Goal: Check status: Check status

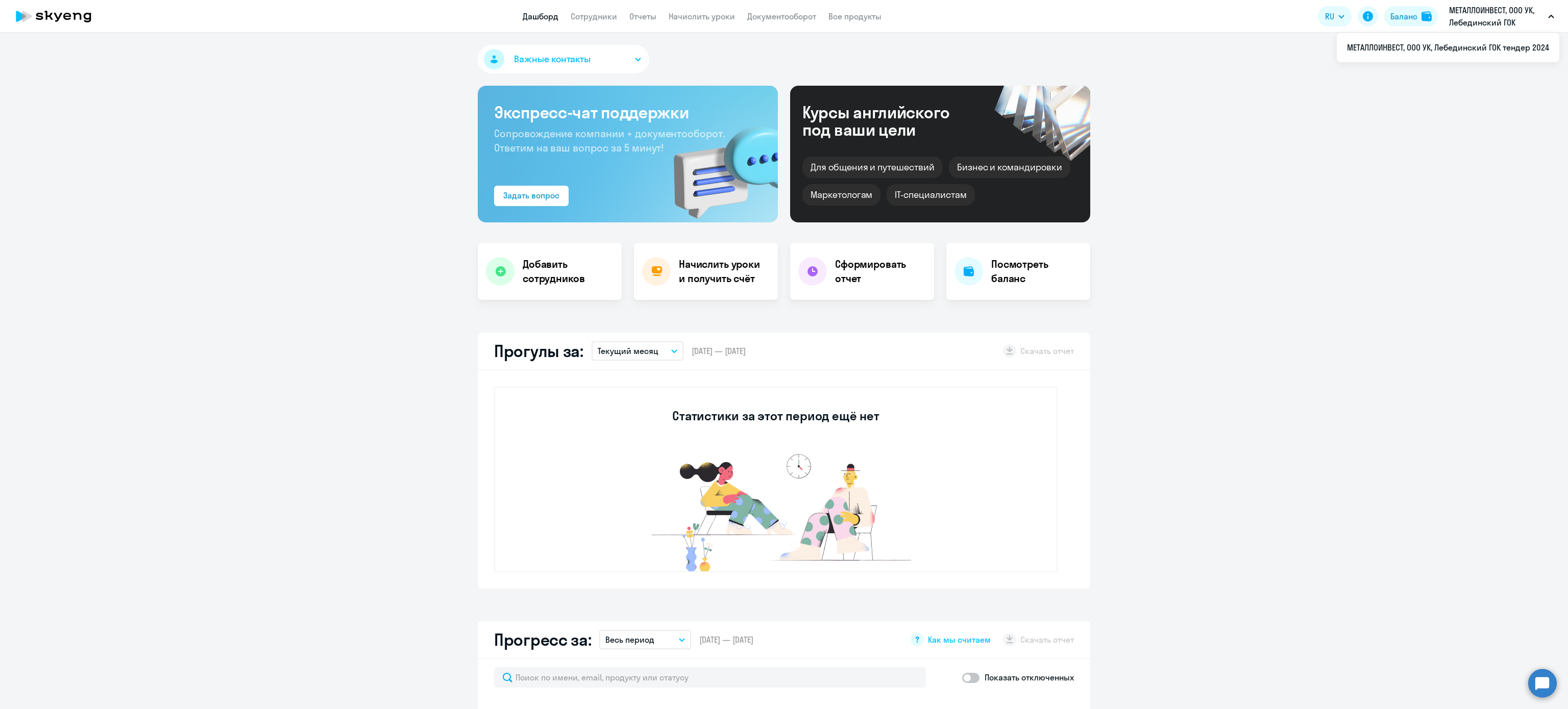
select select "30"
click at [1409, 21] on div "Баланс" at bounding box center [1403, 16] width 27 height 12
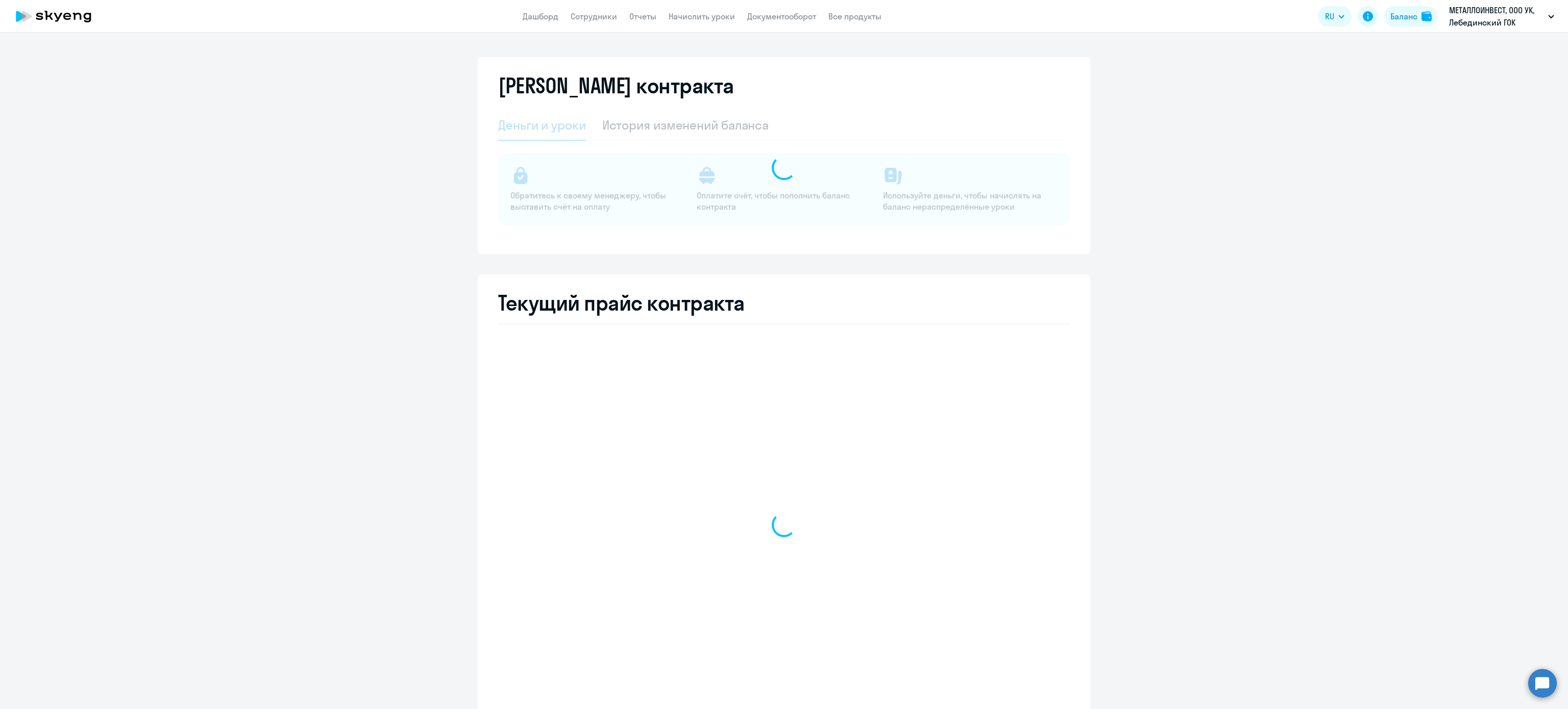
select select "english_adult_not_native_speaker_premium"
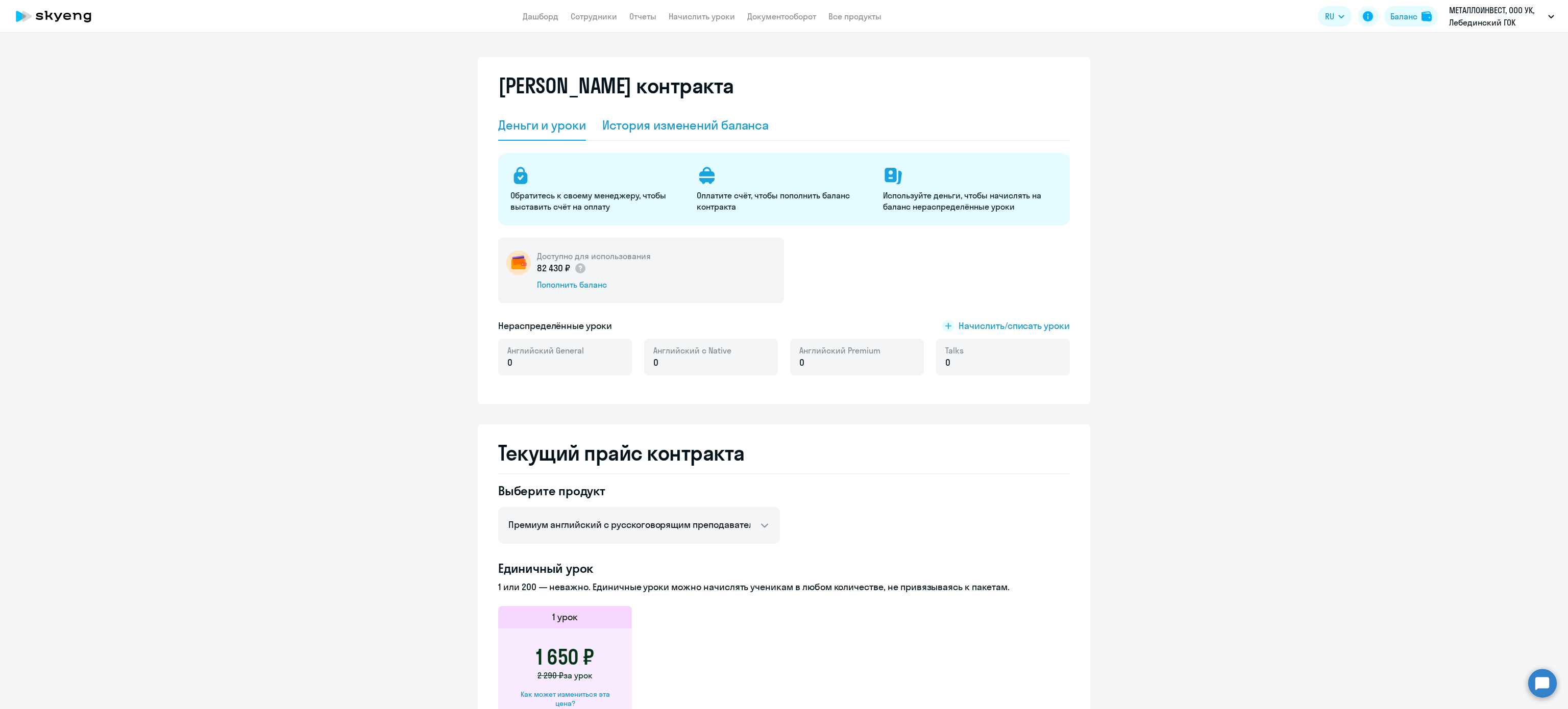
click at [647, 132] on div "История изменений баланса" at bounding box center [685, 125] width 167 height 16
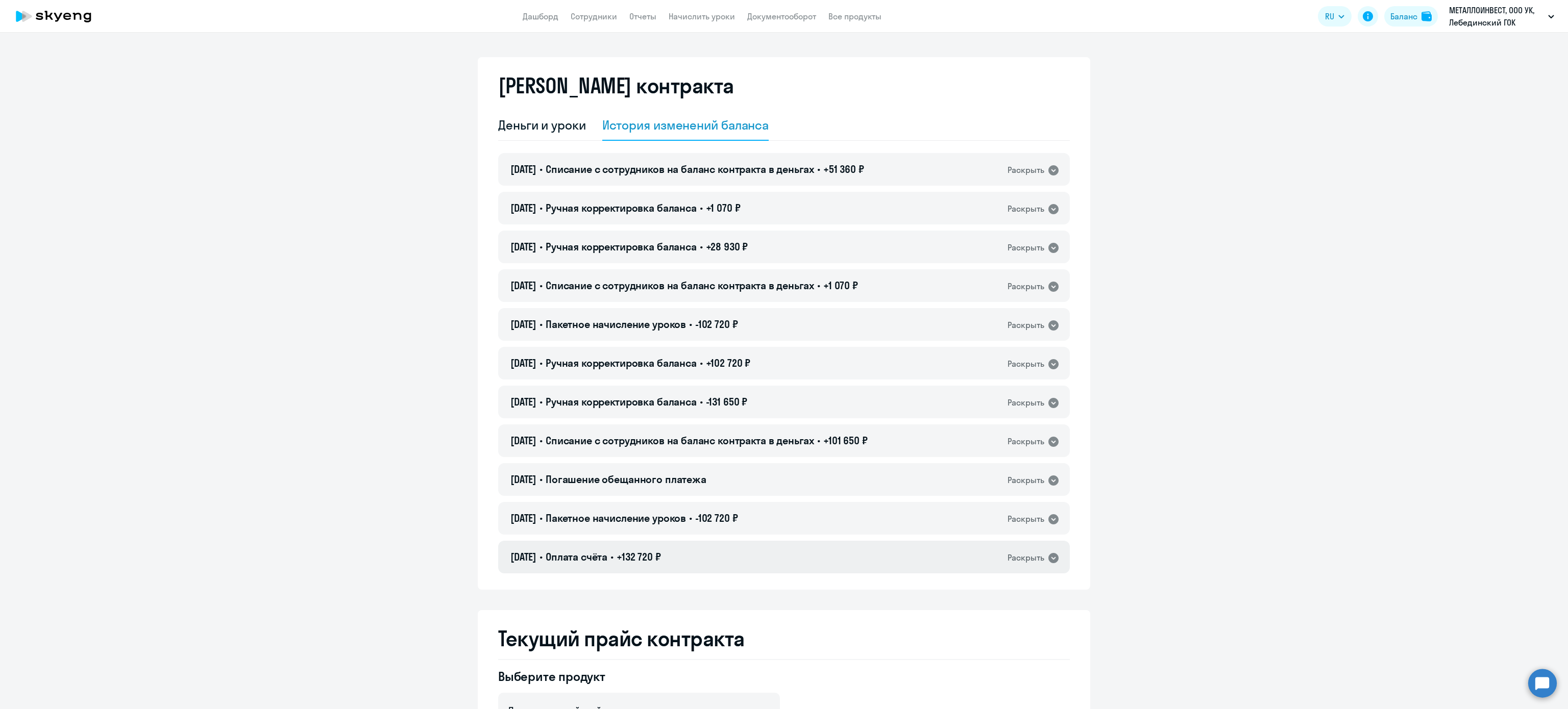
click at [775, 545] on div "[DATE] • Оплата счёта • +132 720 ₽ Раскрыть" at bounding box center [784, 557] width 572 height 33
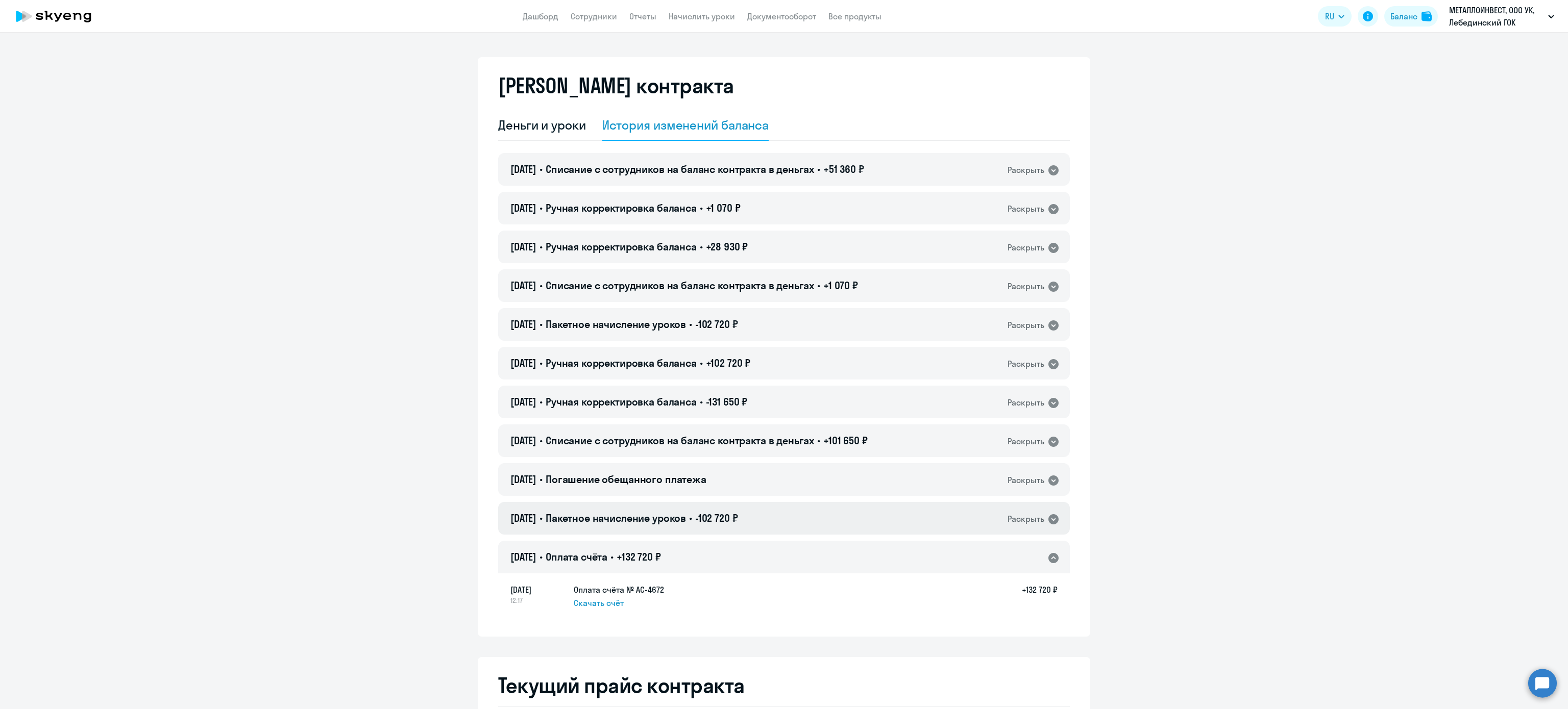
click at [788, 511] on div "[DATE] • Пакетное начисление уроков • -102 720 ₽ Раскрыть" at bounding box center [784, 518] width 572 height 33
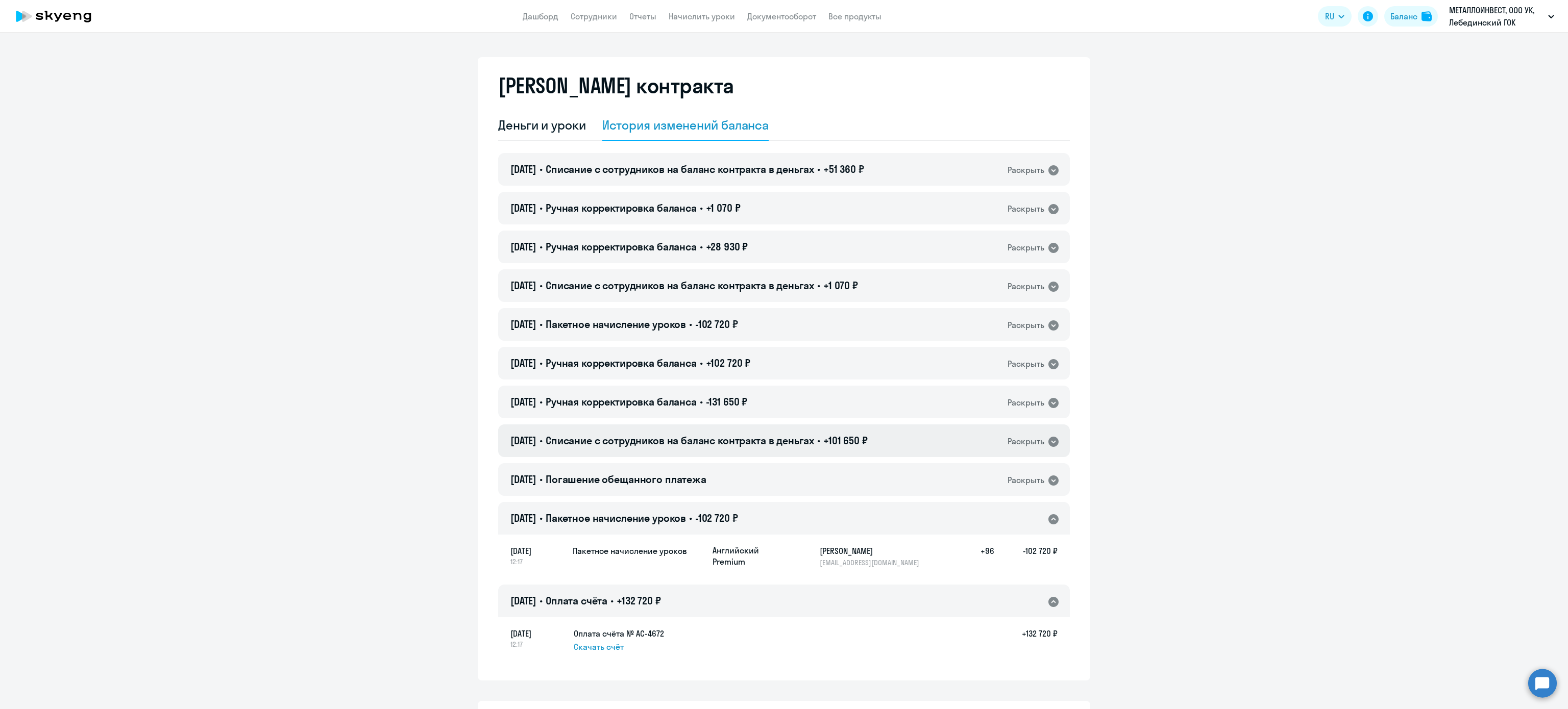
click at [768, 449] on div "[DATE] • Списание с сотрудников на баланс контракта в деньгах • +101 650 ₽ Раск…" at bounding box center [784, 441] width 572 height 33
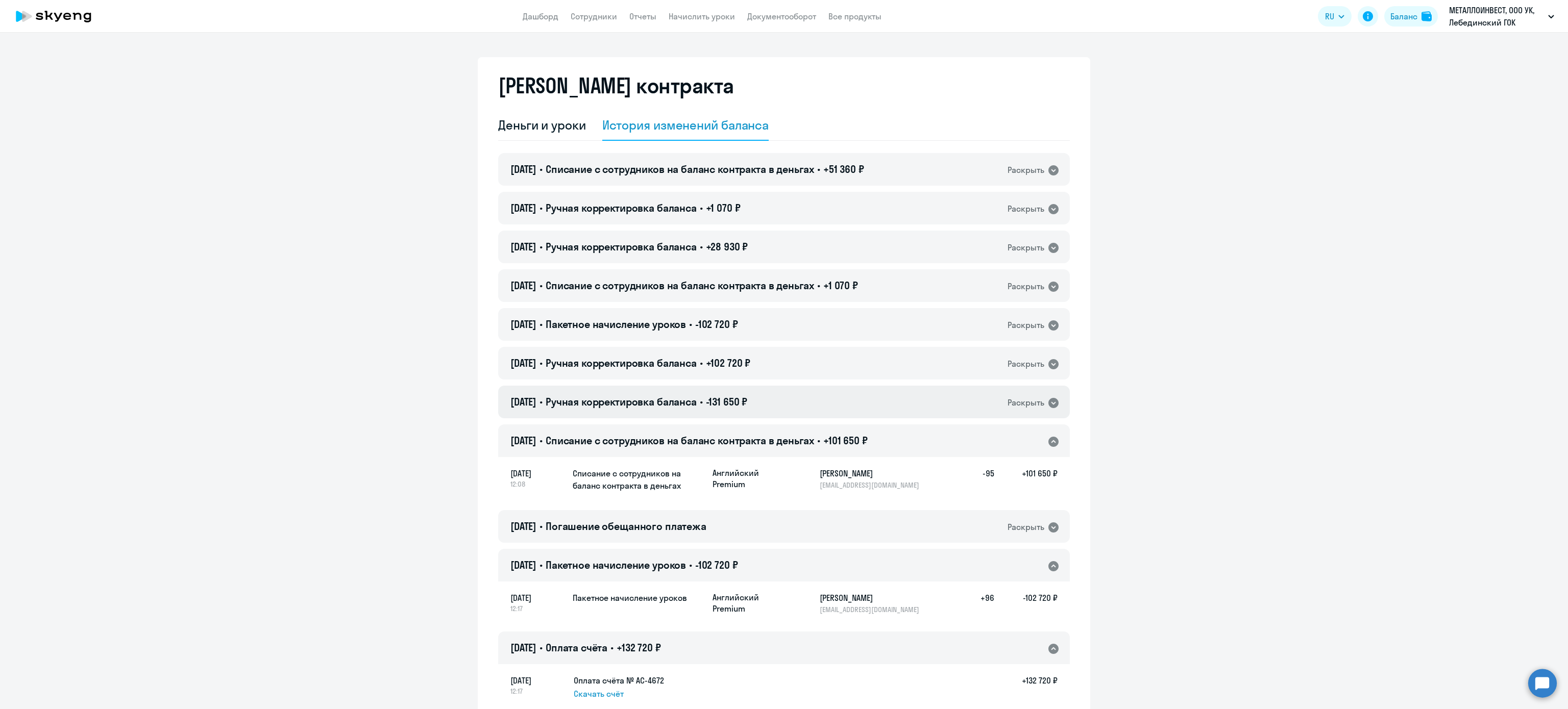
click at [742, 401] on span "-131 650 ₽" at bounding box center [727, 402] width 42 height 13
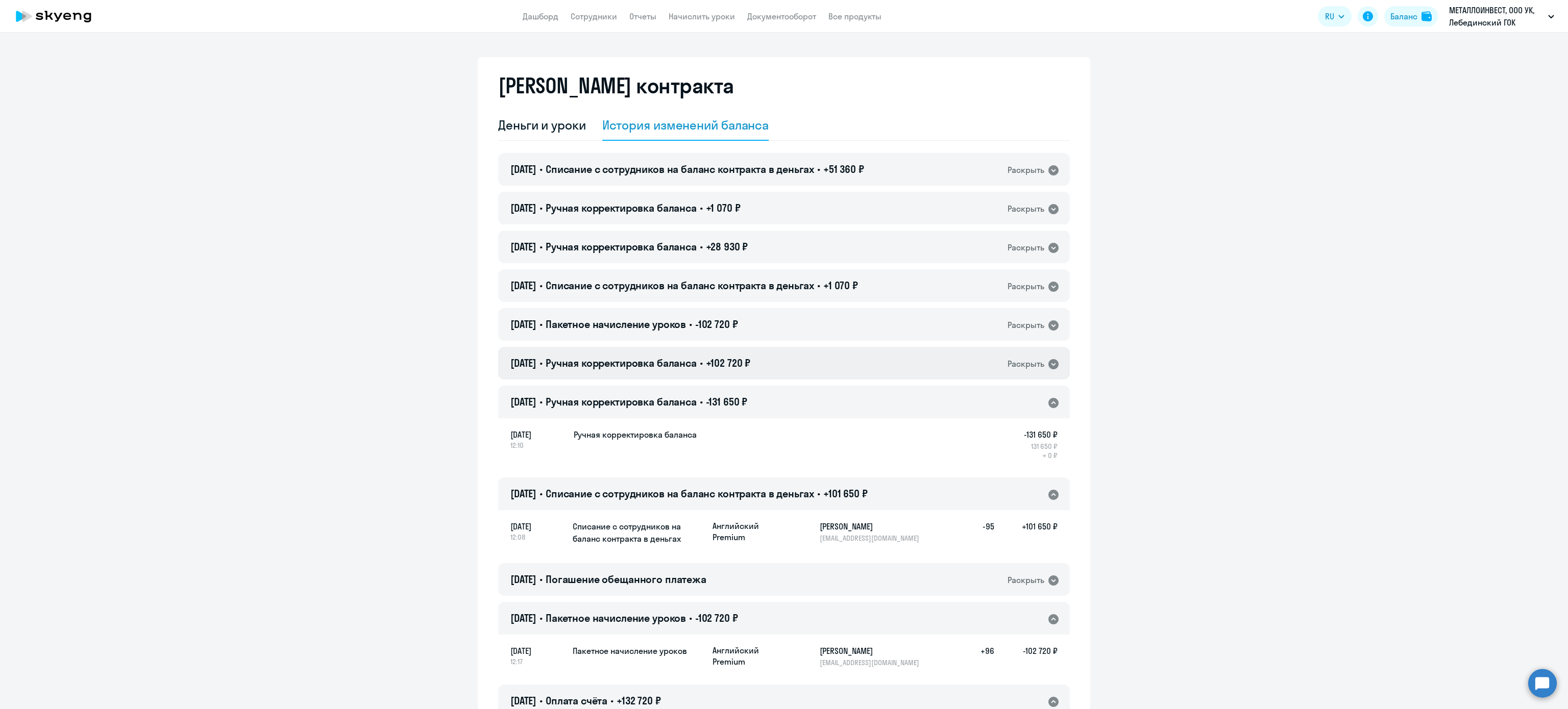
click at [764, 374] on div "[DATE] • Ручная корректировка баланса • +102 720 ₽ Раскрыть" at bounding box center [784, 363] width 572 height 33
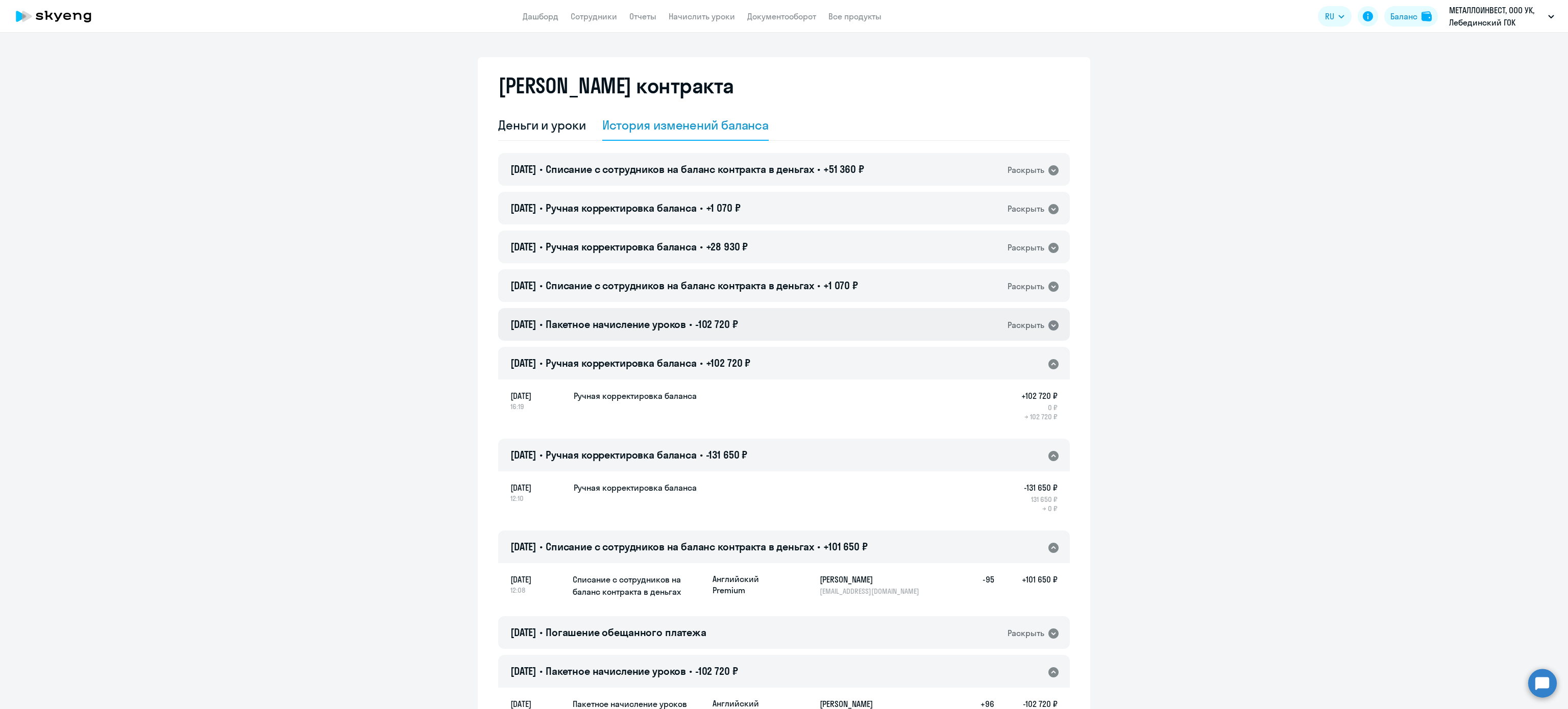
click at [751, 318] on div "[DATE] • Пакетное начисление уроков • -102 720 ₽ Раскрыть" at bounding box center [784, 324] width 572 height 33
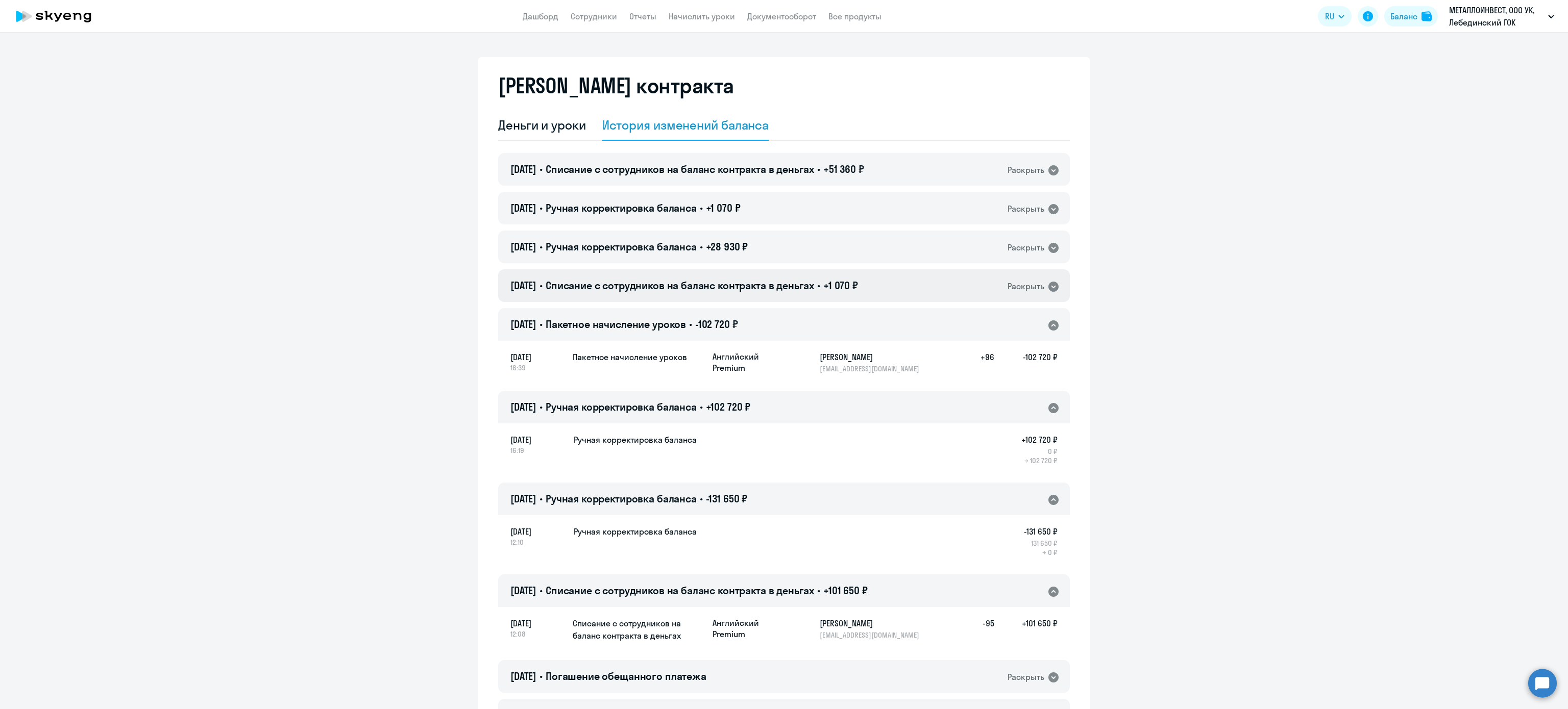
click at [749, 289] on span "Списание с сотрудников на баланс контракта в деньгах" at bounding box center [679, 286] width 268 height 13
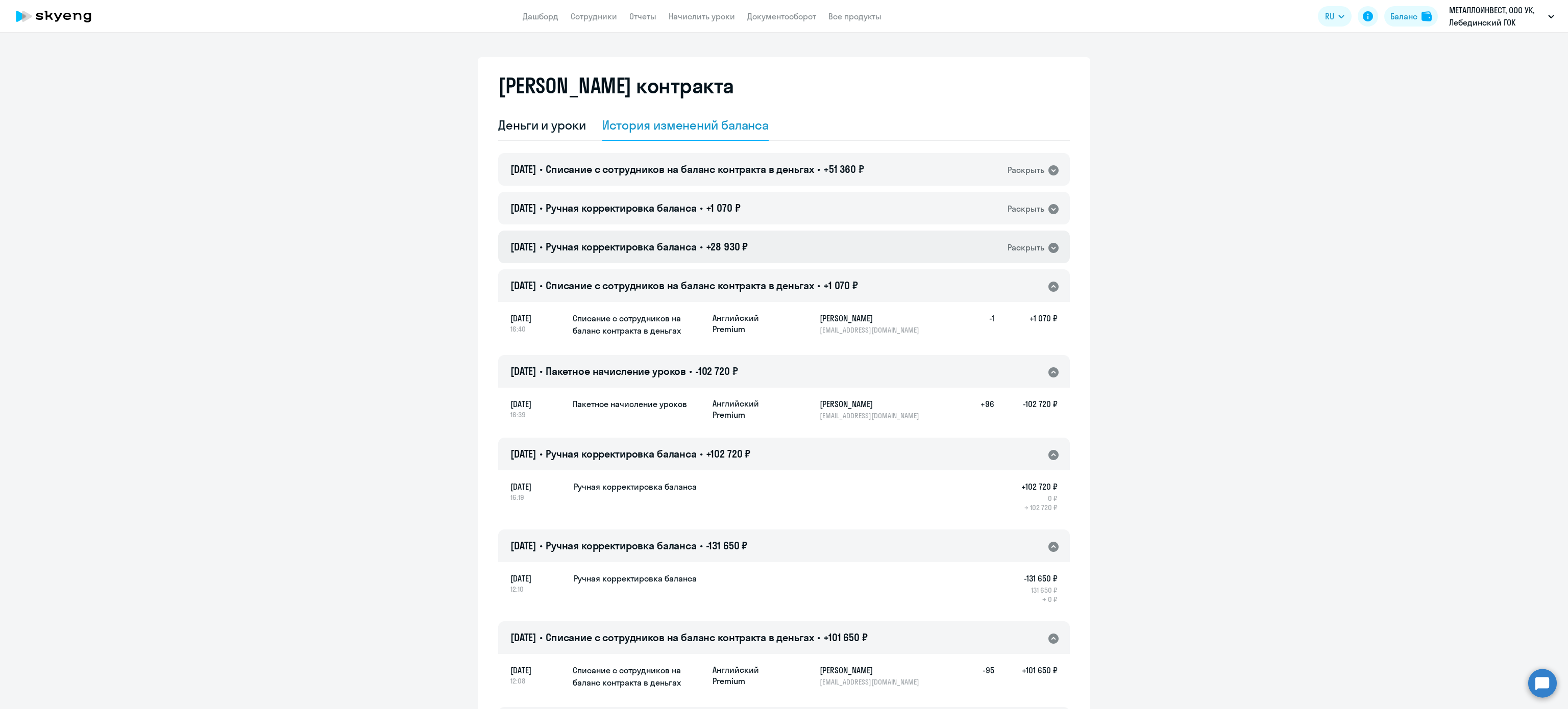
click at [748, 249] on span "+28 930 ₽" at bounding box center [727, 247] width 42 height 13
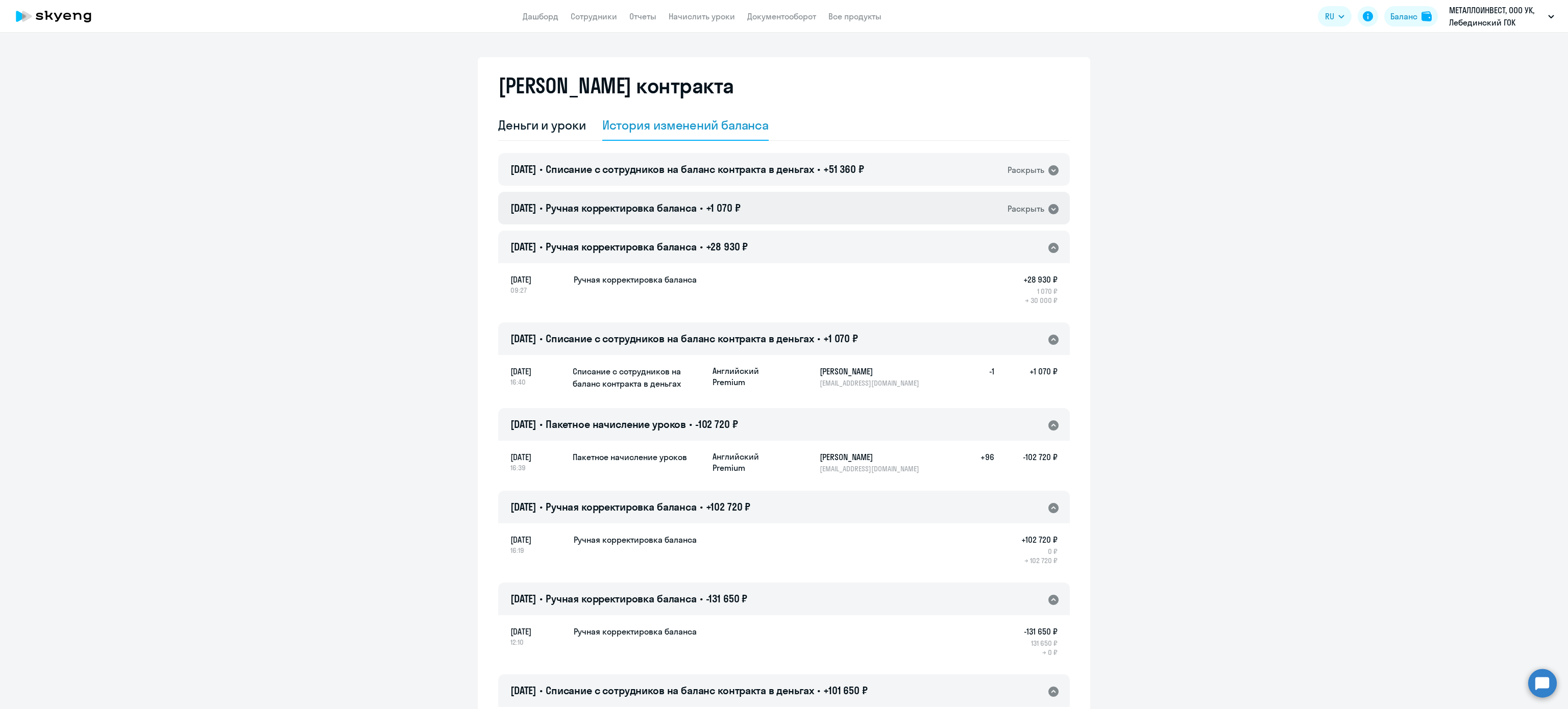
click at [747, 216] on div "[DATE] • Ручная корректировка баланса • +1 070 ₽ Раскрыть" at bounding box center [784, 208] width 572 height 33
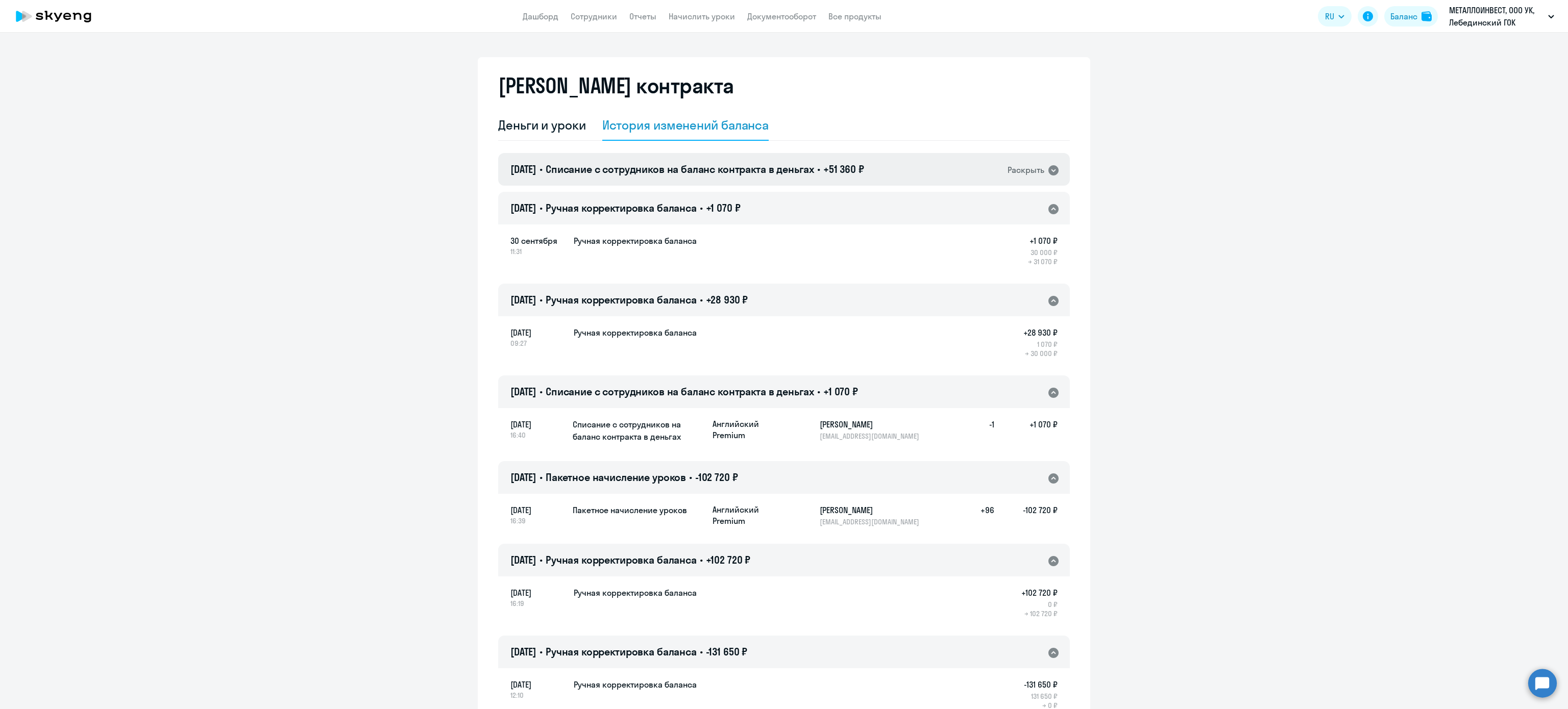
click at [774, 167] on span "Списание с сотрудников на баланс контракта в деньгах" at bounding box center [679, 169] width 268 height 13
